Goal: Transaction & Acquisition: Book appointment/travel/reservation

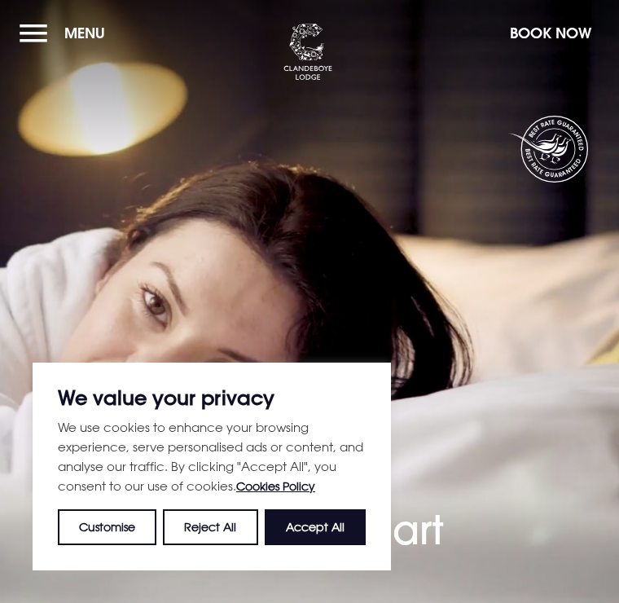
click at [36, 38] on button "Menu" at bounding box center [67, 32] width 94 height 35
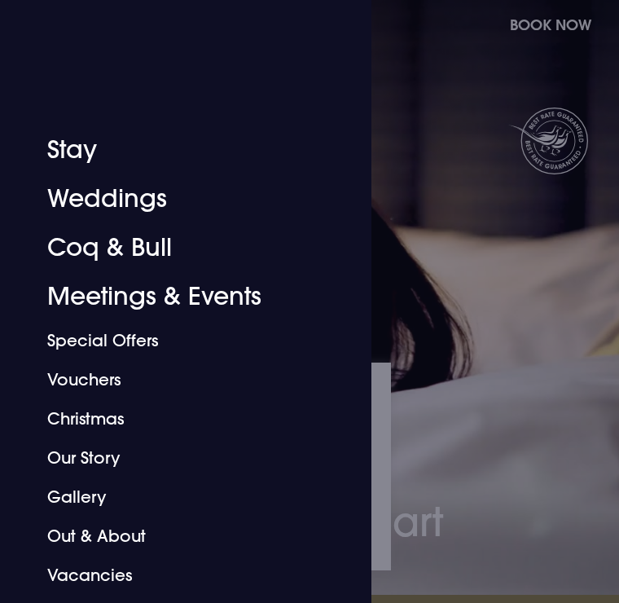
scroll to position [279, 0]
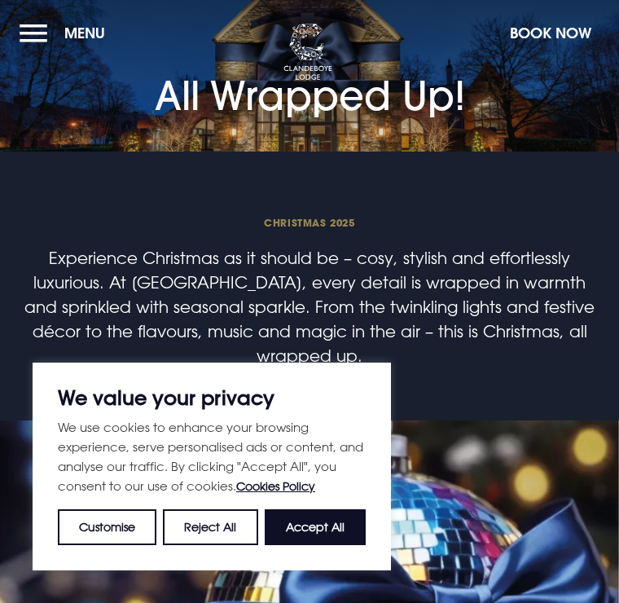
scroll to position [2, 0]
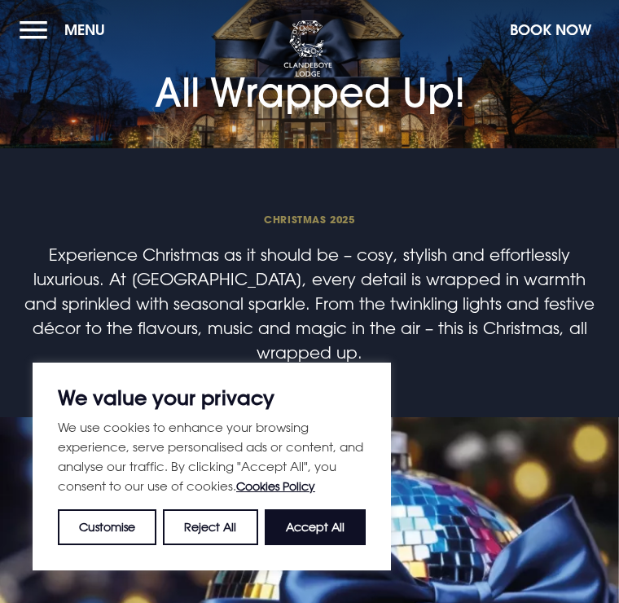
click at [300, 526] on button "Accept All" at bounding box center [315, 527] width 101 height 36
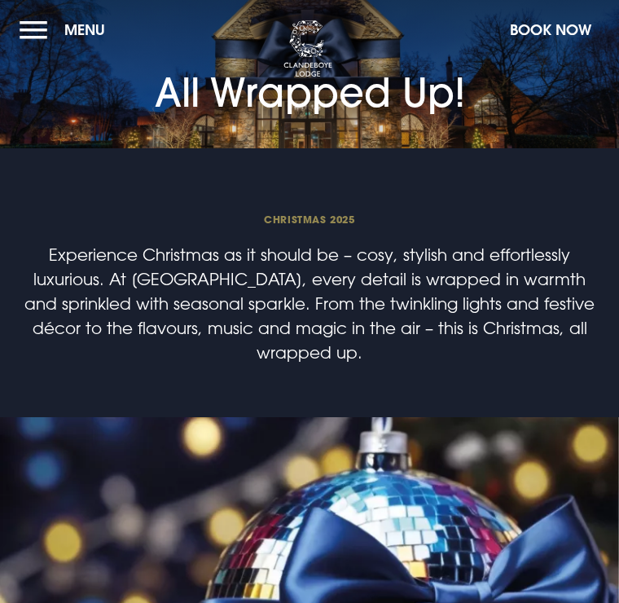
checkbox input "true"
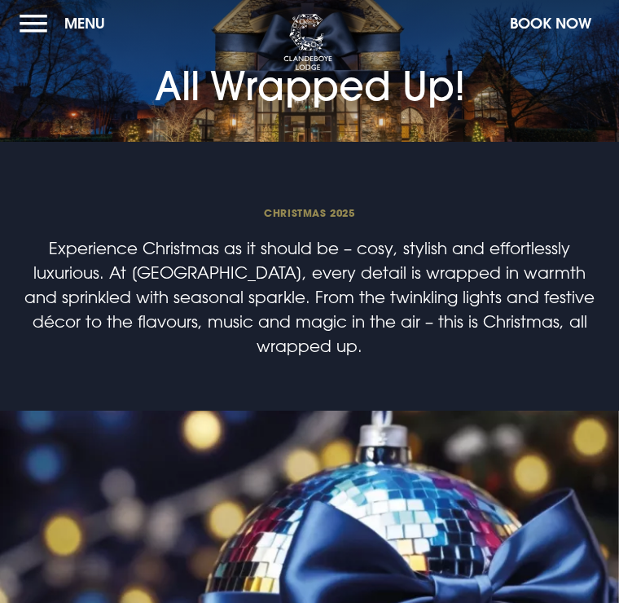
scroll to position [4, 0]
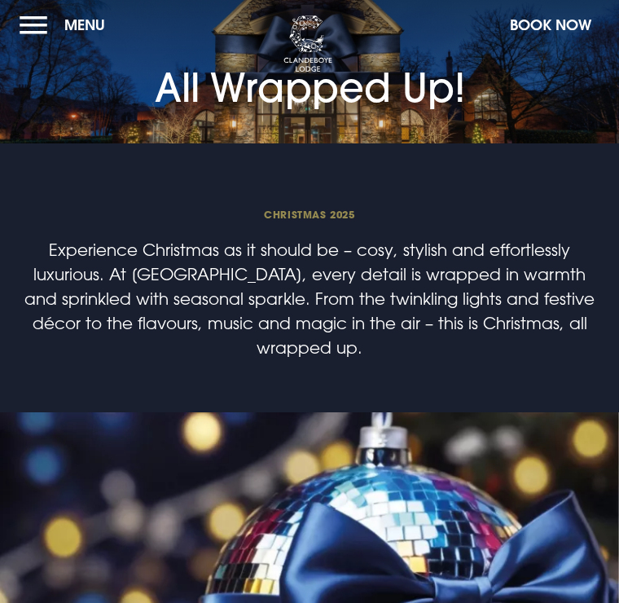
click at [29, 33] on button "Menu" at bounding box center [67, 24] width 94 height 35
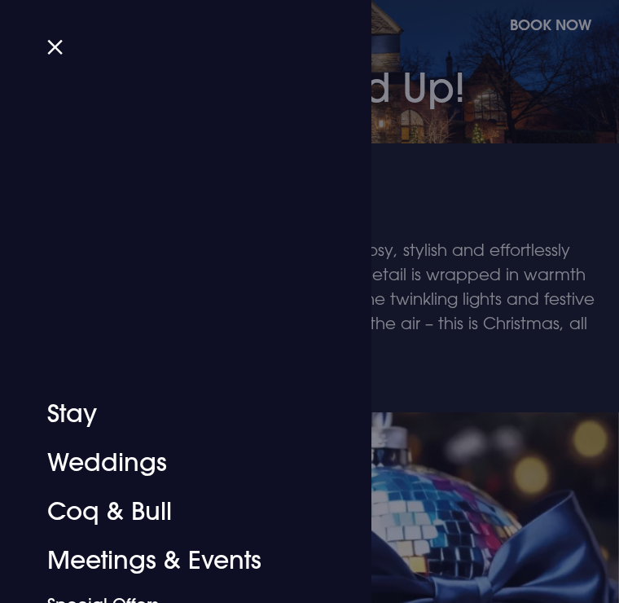
click at [40, 196] on div "Close Stay Weddings Coq & Bull Meetings & Events Special Offers Vouchers Christ…" at bounding box center [175, 500] width 277 height 793
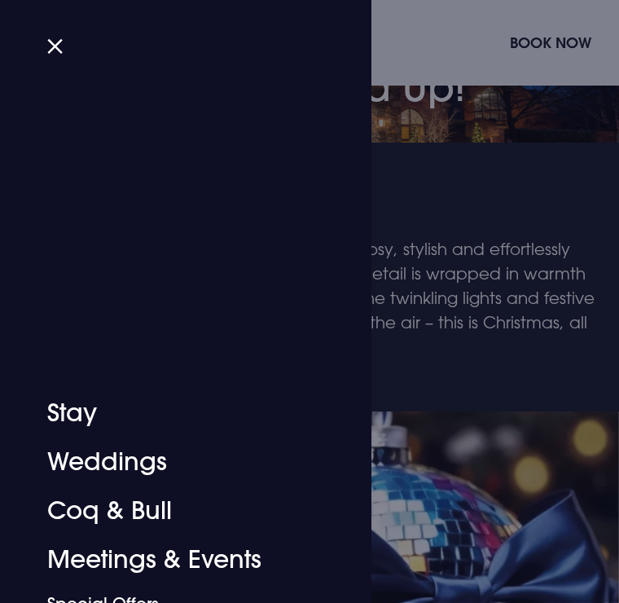
scroll to position [102, 0]
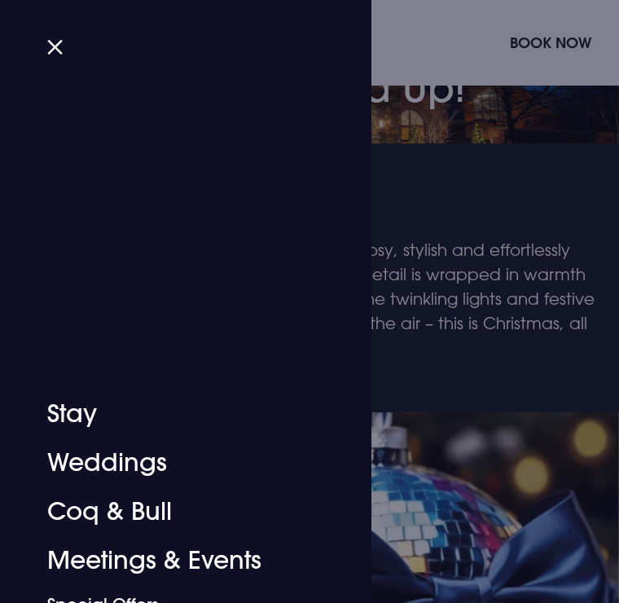
click at [54, 52] on button "Close" at bounding box center [61, 47] width 29 height 11
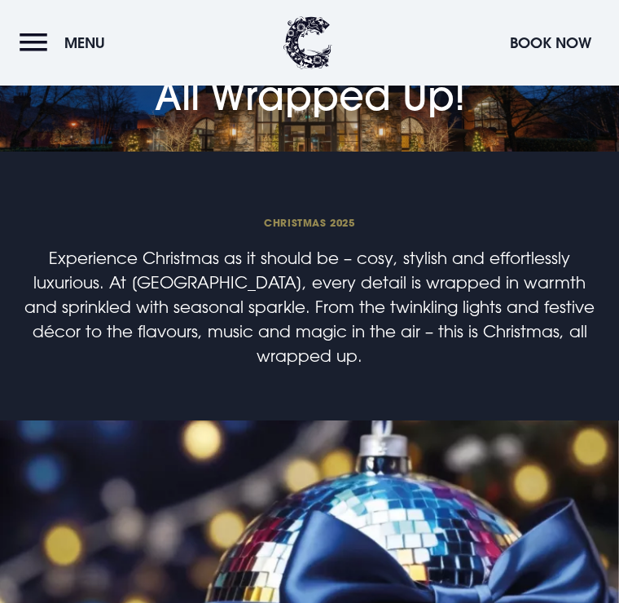
scroll to position [0, 0]
click at [542, 245] on p "Experience Christmas as it should be – cosy, stylish and effortlessly luxurious…" at bounding box center [310, 306] width 580 height 122
click at [552, 49] on button "Book Now" at bounding box center [551, 42] width 98 height 35
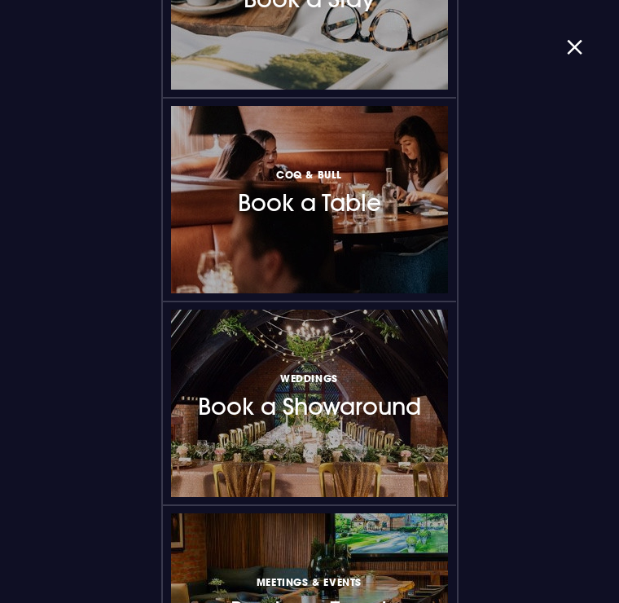
click at [575, 46] on button "button" at bounding box center [581, 47] width 29 height 11
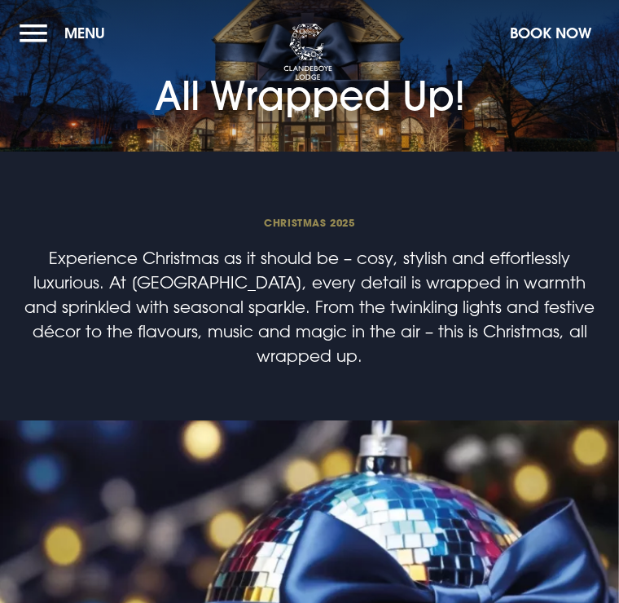
click at [345, 222] on span "Christmas 2025" at bounding box center [310, 222] width 580 height 13
click at [380, 266] on p "Experience Christmas as it should be – cosy, stylish and effortlessly luxurious…" at bounding box center [310, 306] width 580 height 122
click at [561, 33] on button "Book Now" at bounding box center [551, 32] width 98 height 35
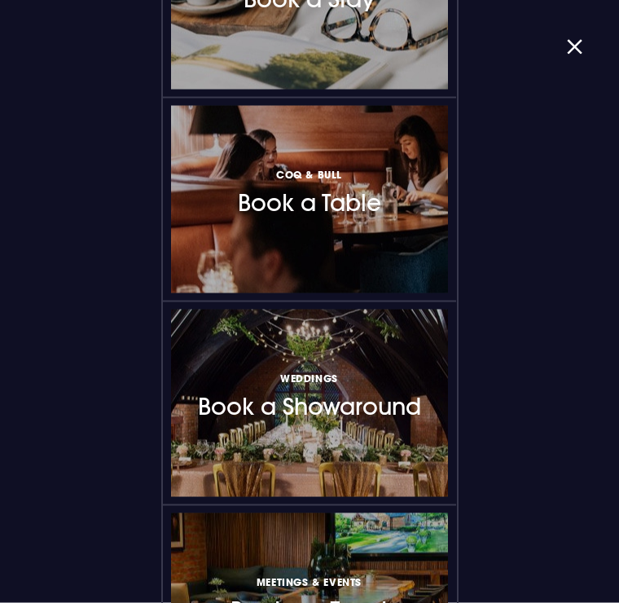
scroll to position [451, 0]
click at [581, 42] on button "button" at bounding box center [581, 47] width 29 height 11
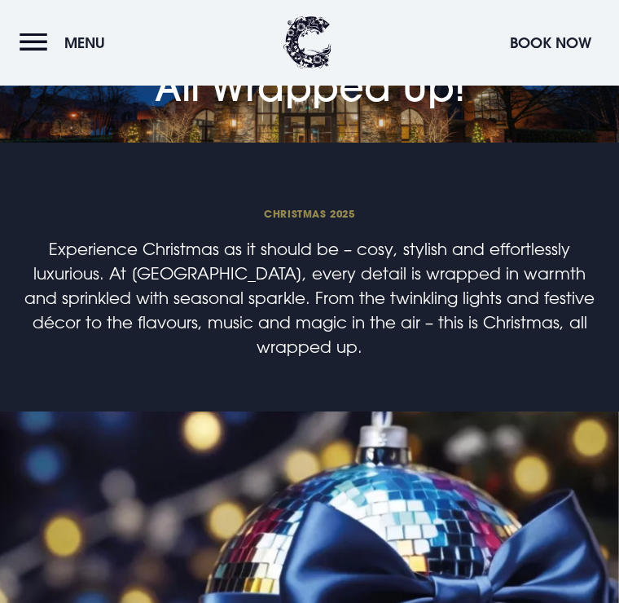
scroll to position [1474, 0]
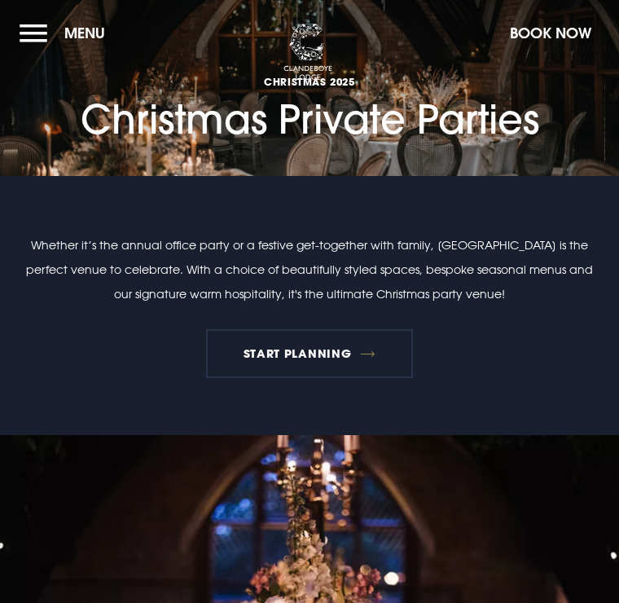
checkbox input "true"
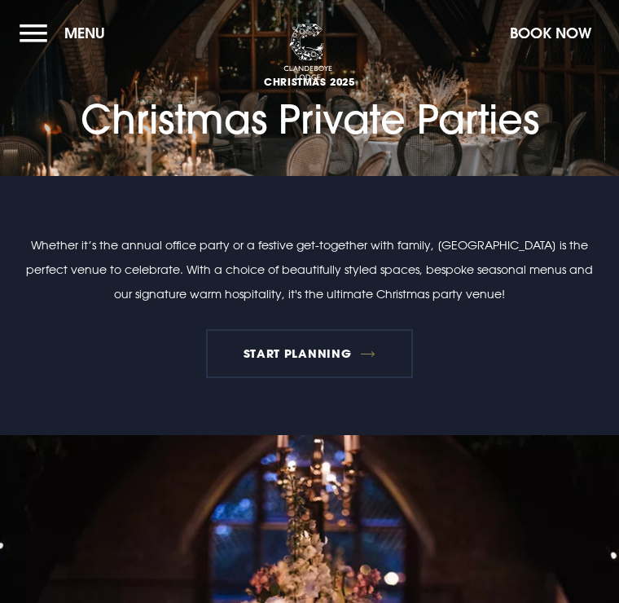
click at [328, 365] on link "START PLANNING" at bounding box center [309, 353] width 207 height 49
